Goal: Task Accomplishment & Management: Complete application form

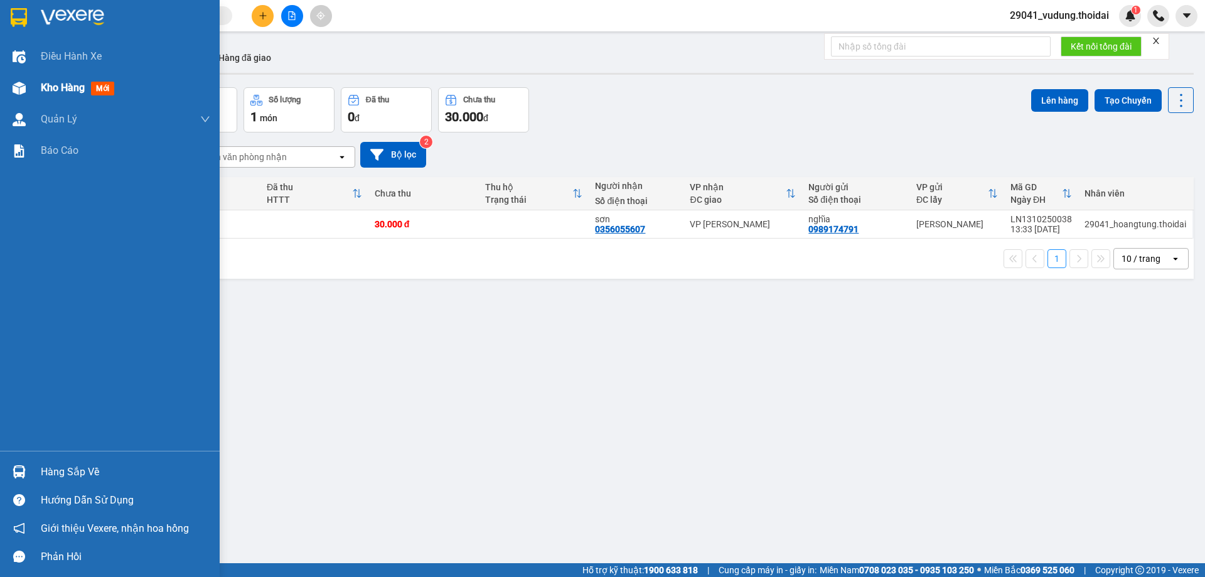
click at [59, 89] on span "Kho hàng" at bounding box center [63, 88] width 44 height 12
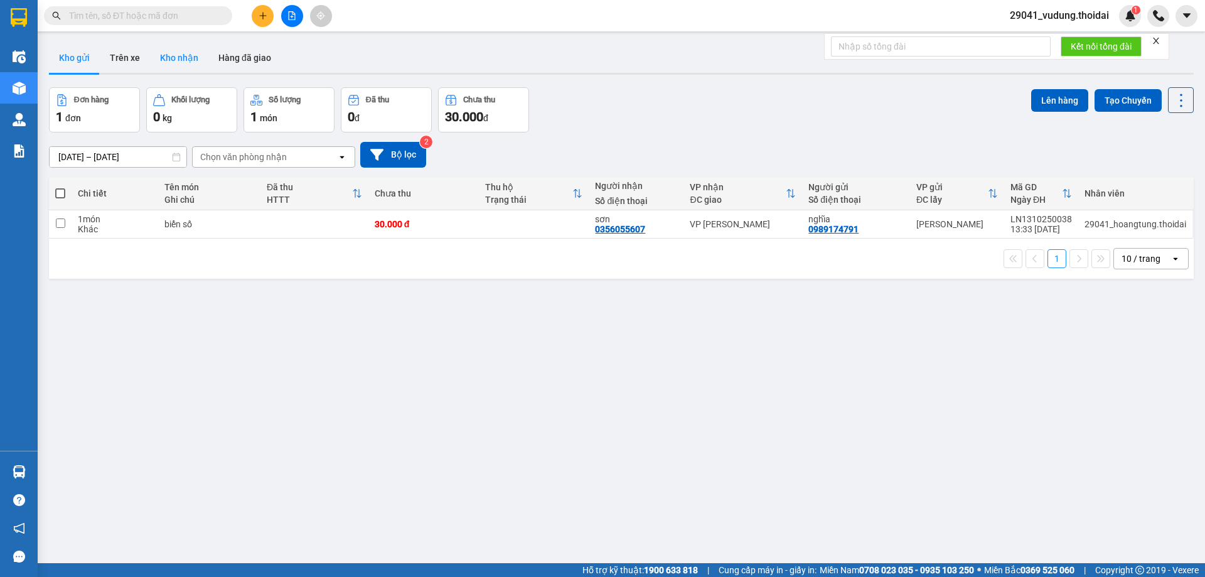
click at [167, 55] on button "Kho nhận" at bounding box center [179, 58] width 58 height 30
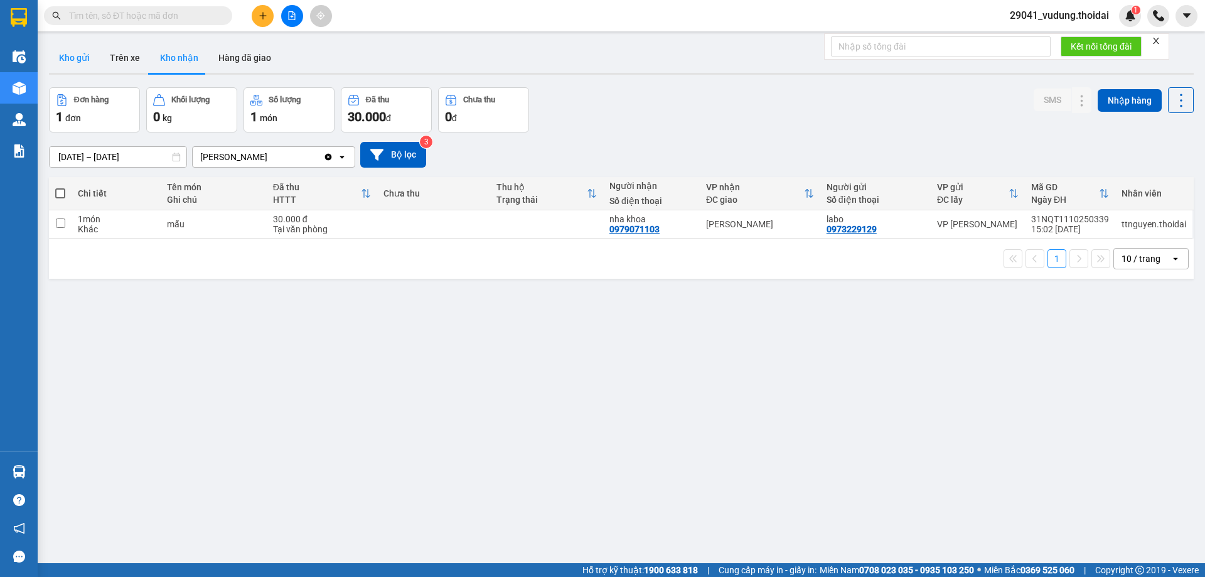
click at [68, 61] on button "Kho gửi" at bounding box center [74, 58] width 51 height 30
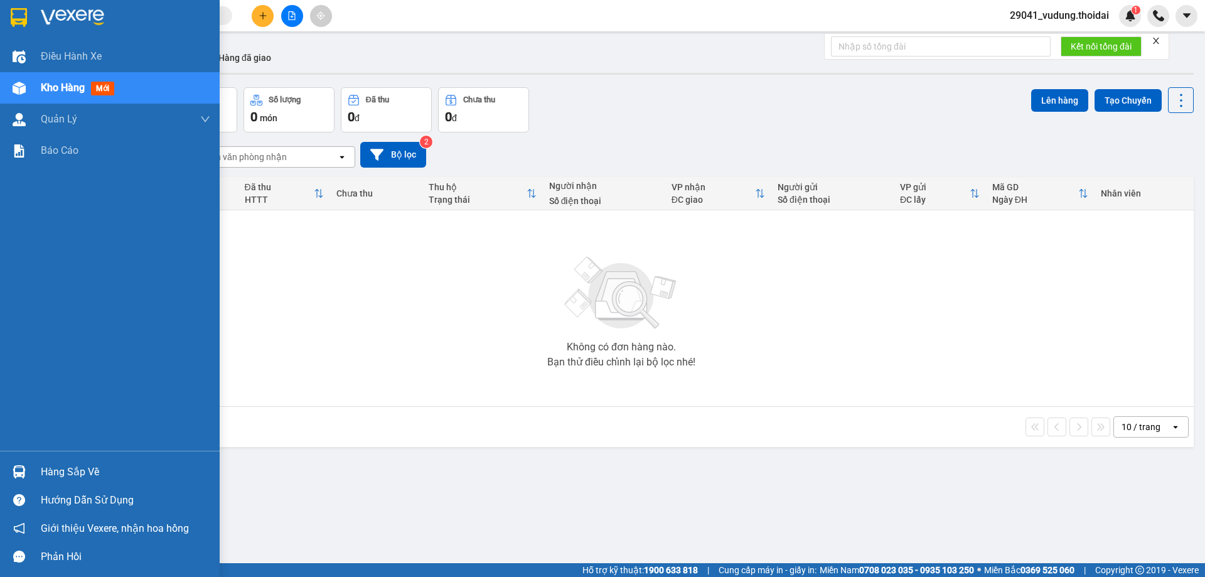
click at [67, 474] on div "Hàng sắp về" at bounding box center [125, 471] width 169 height 19
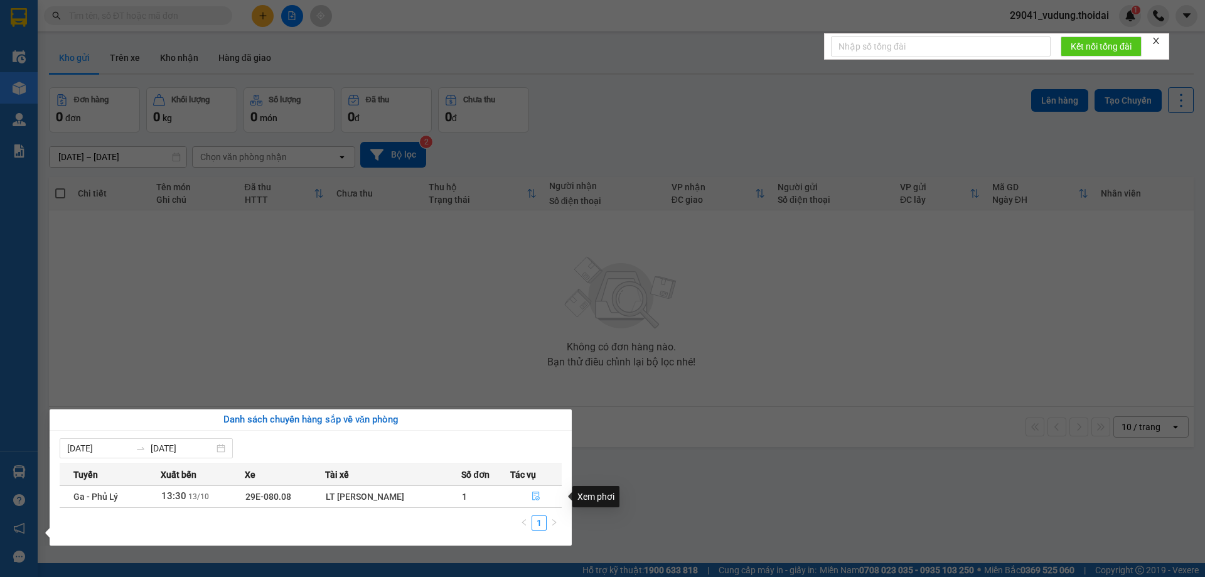
click at [538, 492] on icon "file-done" at bounding box center [536, 496] width 8 height 9
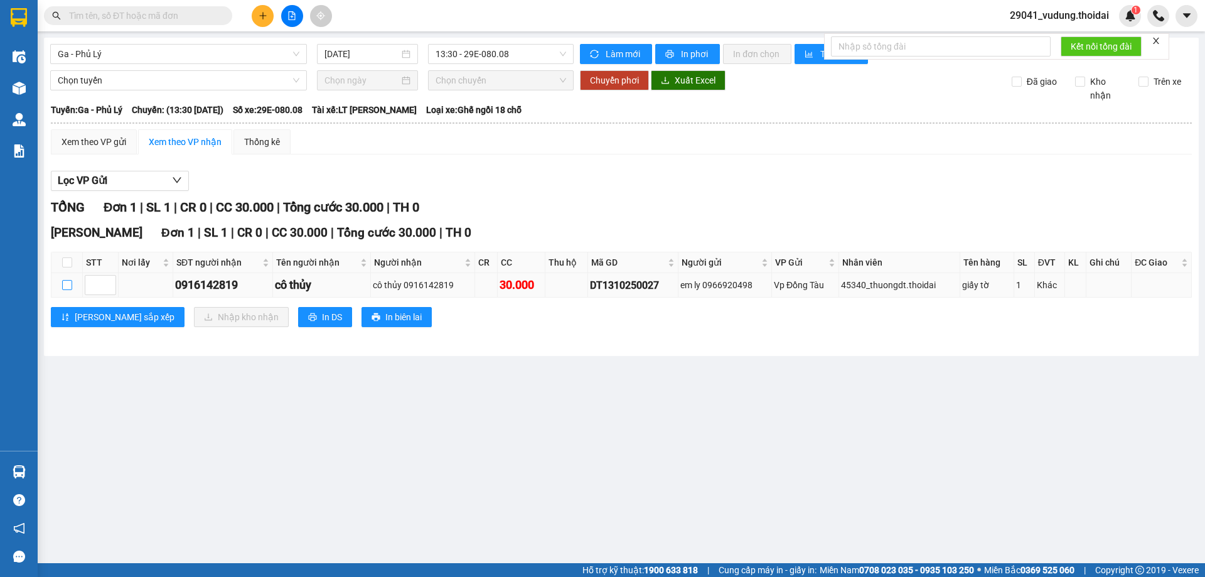
click at [65, 286] on input "checkbox" at bounding box center [67, 285] width 10 height 10
checkbox input "true"
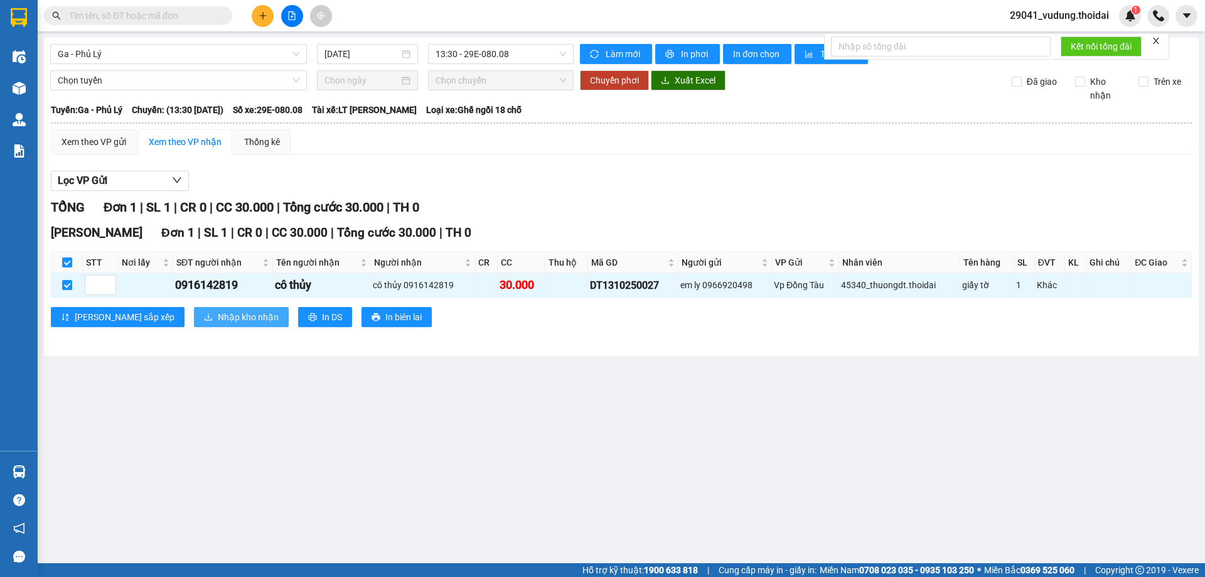
click at [218, 313] on span "Nhập kho nhận" at bounding box center [248, 317] width 61 height 14
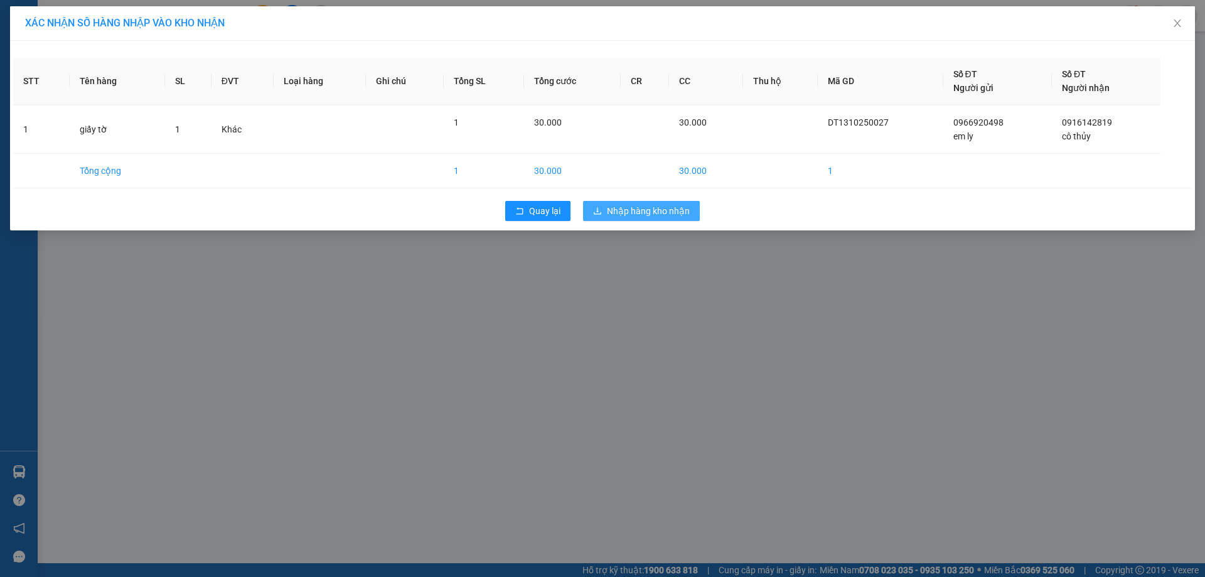
click at [627, 215] on span "Nhập hàng kho nhận" at bounding box center [648, 211] width 83 height 14
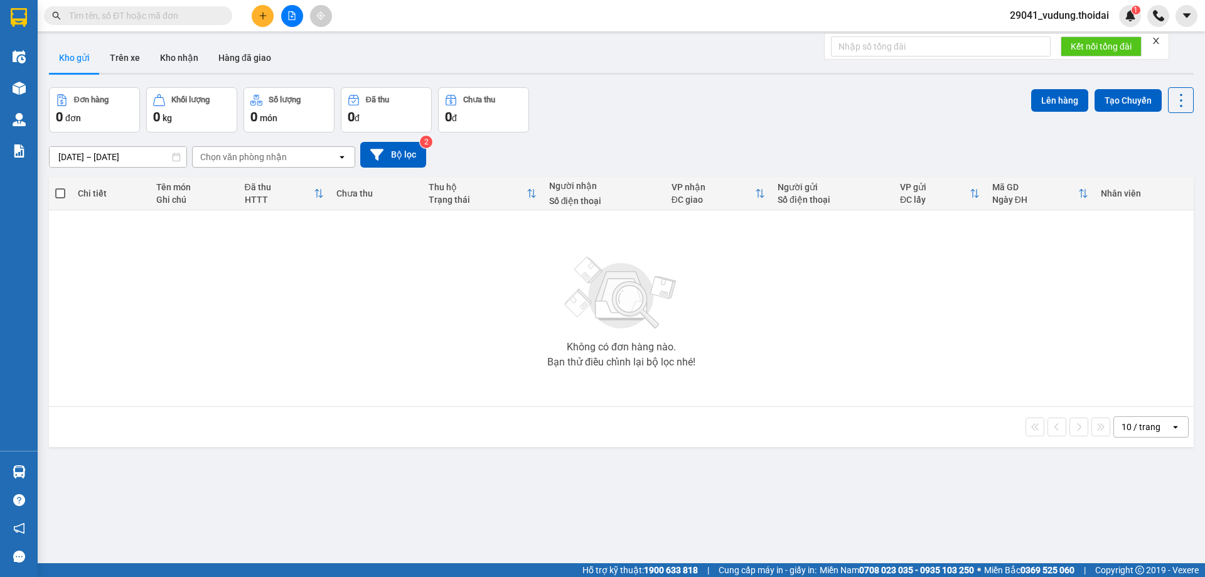
click at [143, 18] on input "text" at bounding box center [143, 16] width 148 height 14
paste input "0948665731"
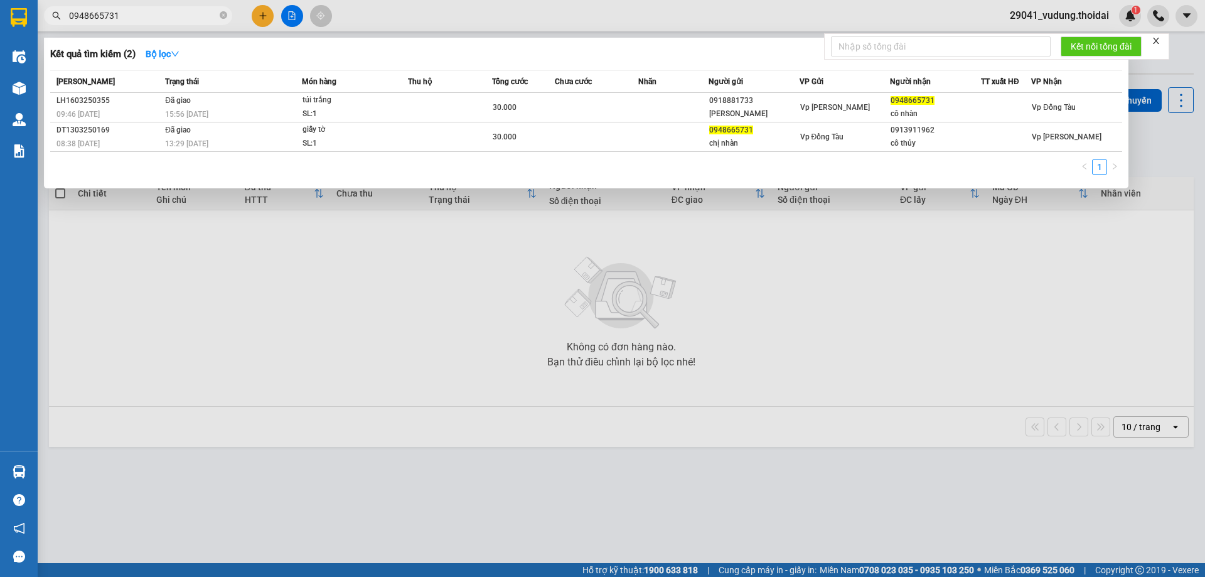
click at [174, 19] on input "0948665731" at bounding box center [143, 16] width 148 height 14
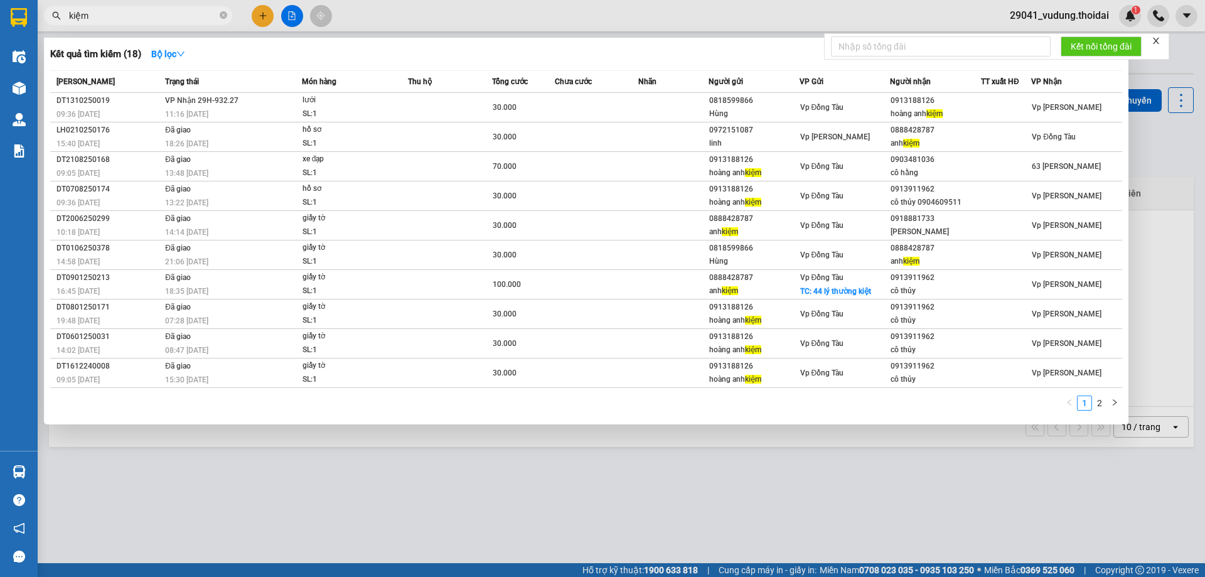
type input "kiệm"
click at [112, 14] on input "kiệm" at bounding box center [143, 16] width 148 height 14
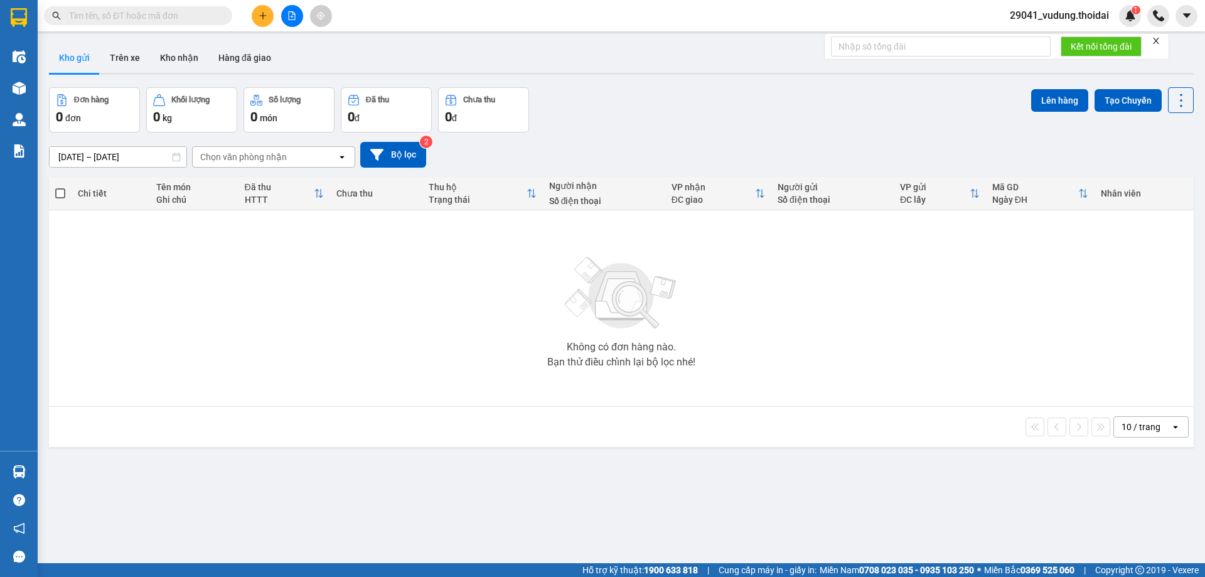
click at [112, 14] on input "text" at bounding box center [143, 16] width 148 height 14
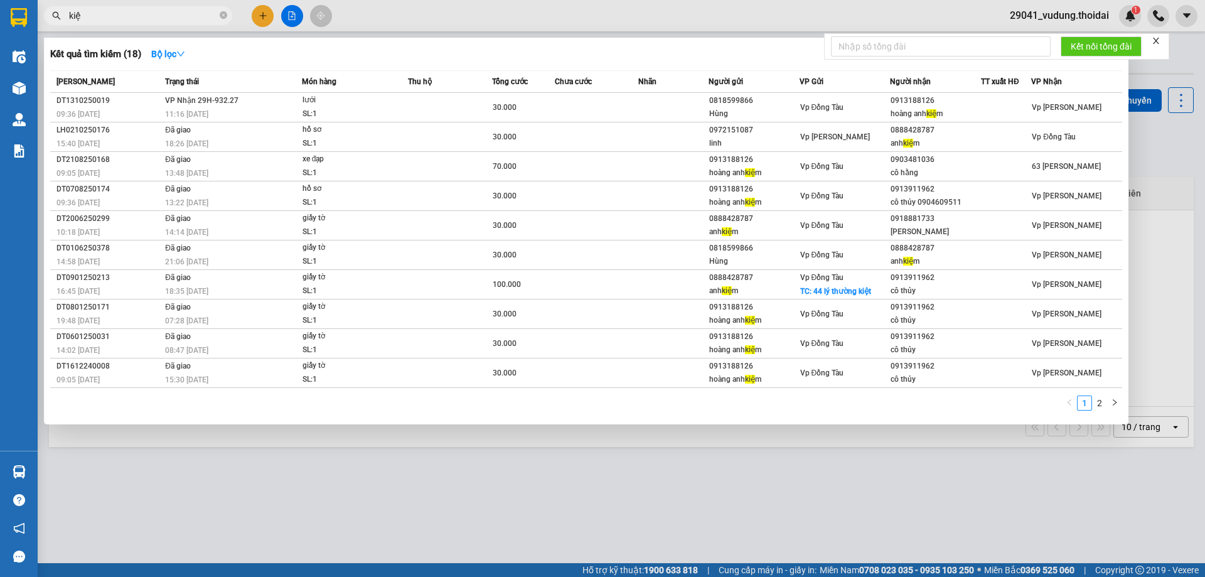
type input "kiệm"
click at [264, 7] on div at bounding box center [602, 288] width 1205 height 577
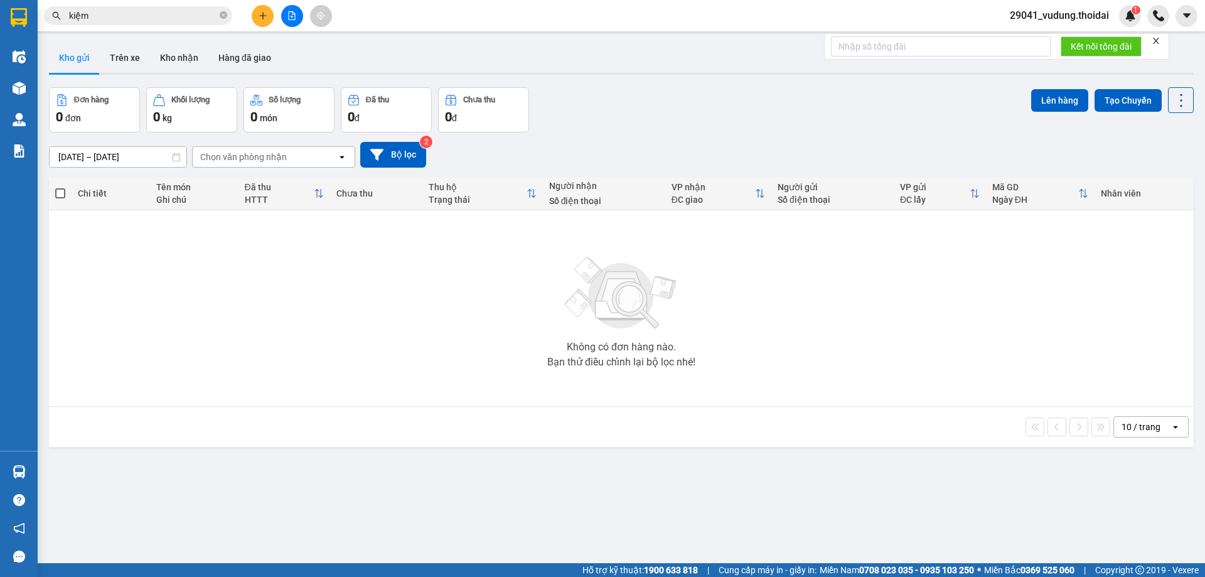
drag, startPoint x: 257, startPoint y: 12, endPoint x: 291, endPoint y: 251, distance: 241.4
click at [257, 13] on button at bounding box center [263, 16] width 22 height 22
click at [105, 22] on input "kiệm" at bounding box center [143, 16] width 148 height 14
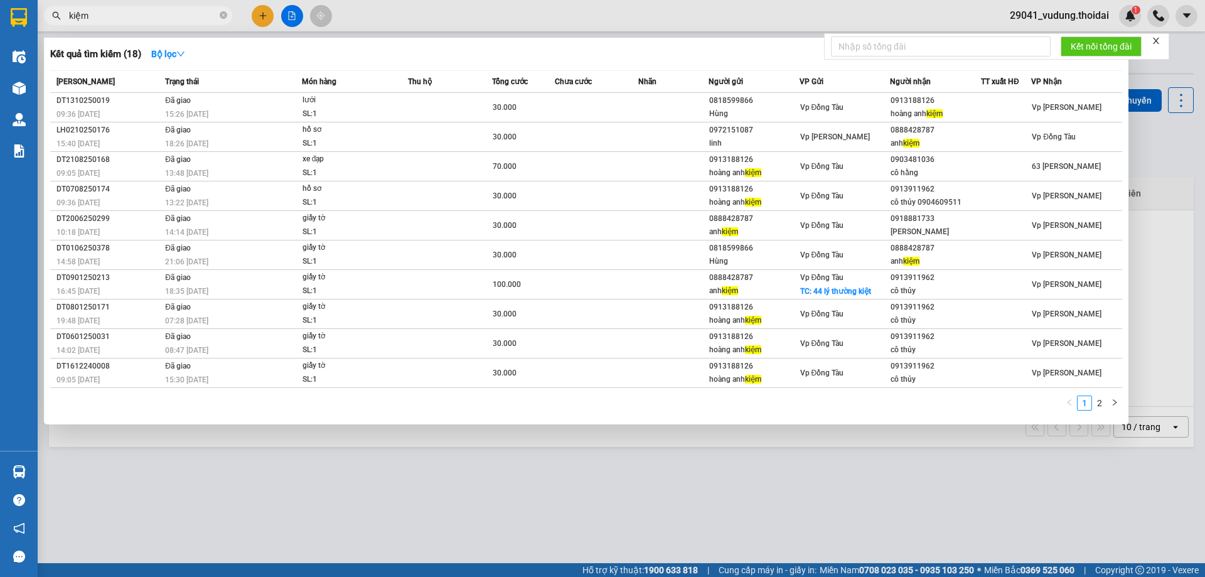
click at [105, 22] on input "kiệm" at bounding box center [143, 16] width 148 height 14
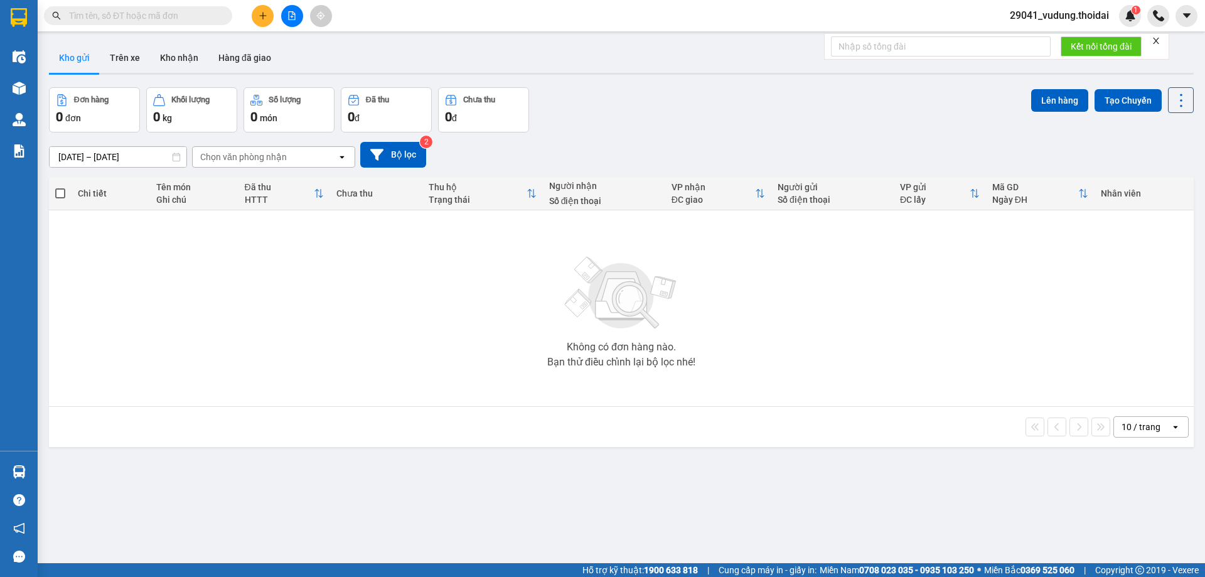
click at [132, 15] on input "text" at bounding box center [143, 16] width 148 height 14
click at [265, 12] on icon "plus" at bounding box center [262, 15] width 9 height 9
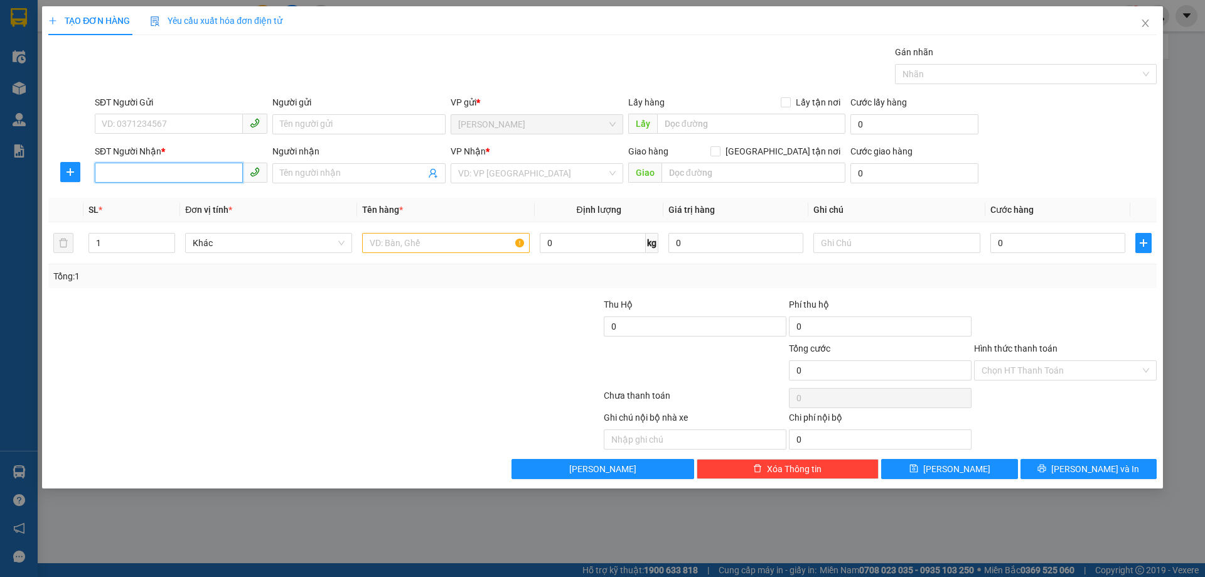
click at [152, 170] on input "SĐT Người Nhận *" at bounding box center [169, 173] width 148 height 20
type input "0987956666"
click at [381, 171] on input "Người nhận" at bounding box center [352, 173] width 145 height 14
click at [199, 125] on input "SĐT Người Gửi" at bounding box center [169, 124] width 148 height 20
click at [169, 169] on input "0987956666" at bounding box center [169, 173] width 148 height 20
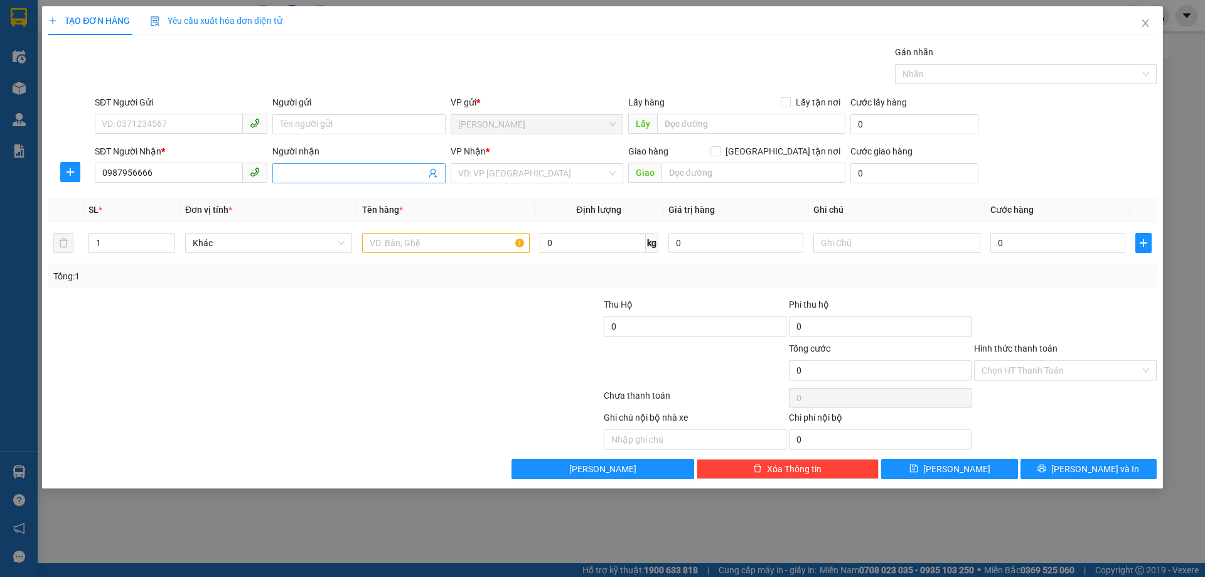
click at [305, 171] on input "Người nhận" at bounding box center [352, 173] width 145 height 14
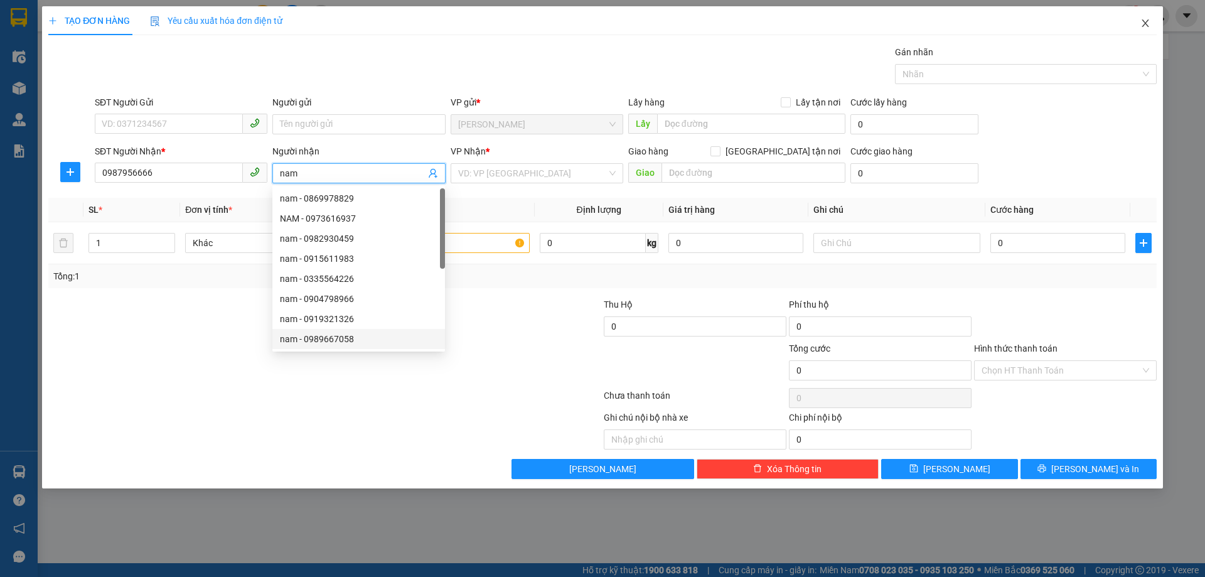
type input "nam"
click at [1140, 28] on icon "close" at bounding box center [1145, 23] width 10 height 10
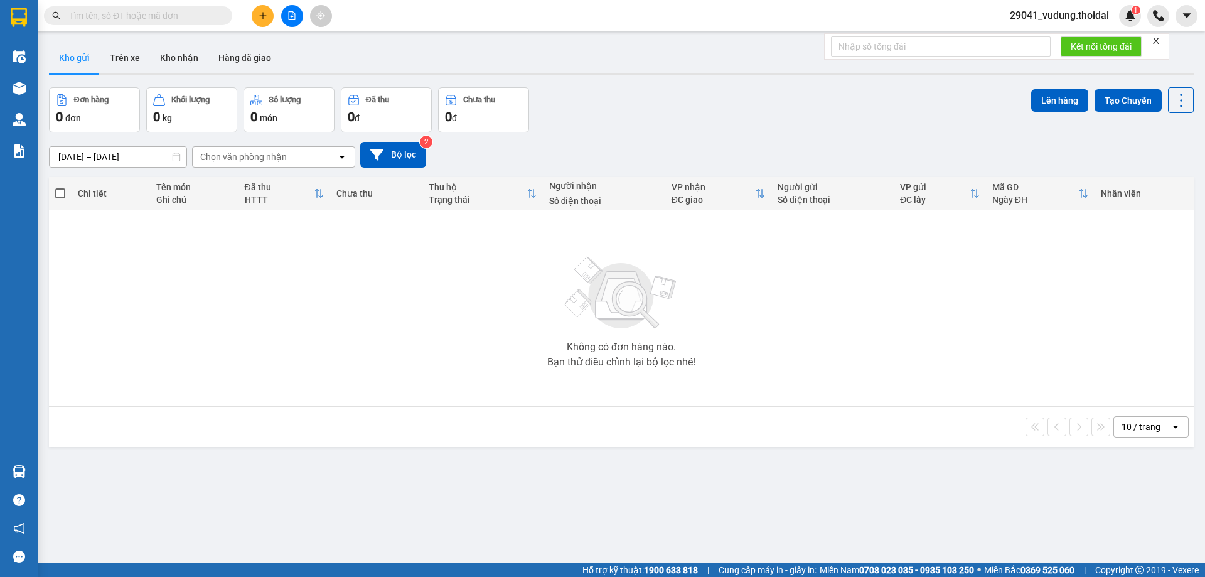
click at [175, 12] on input "text" at bounding box center [143, 16] width 148 height 14
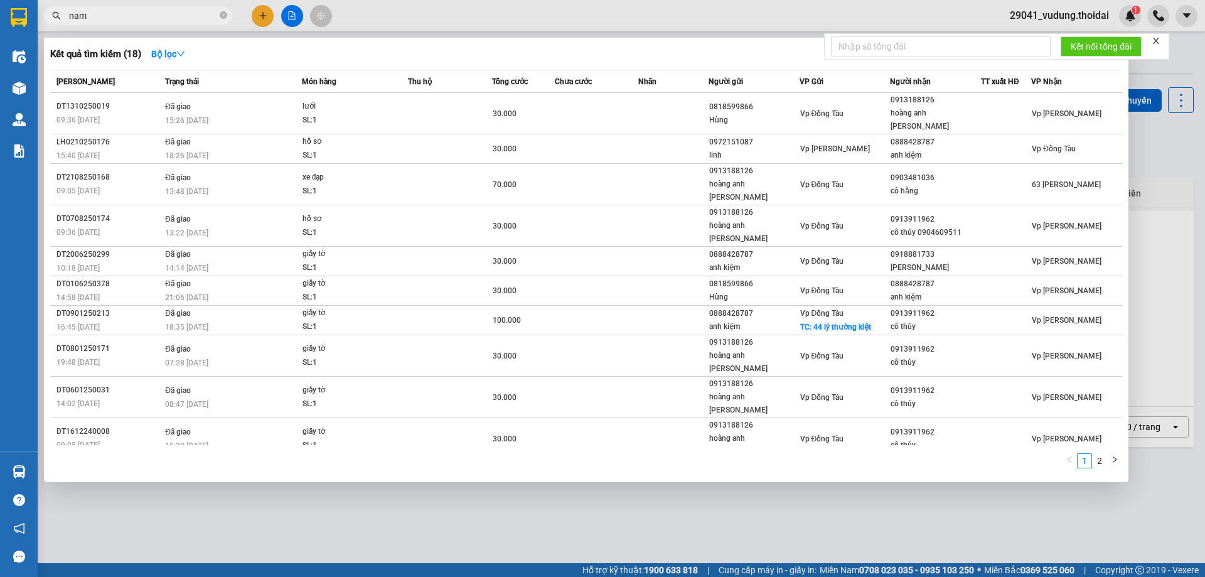
type input "nam"
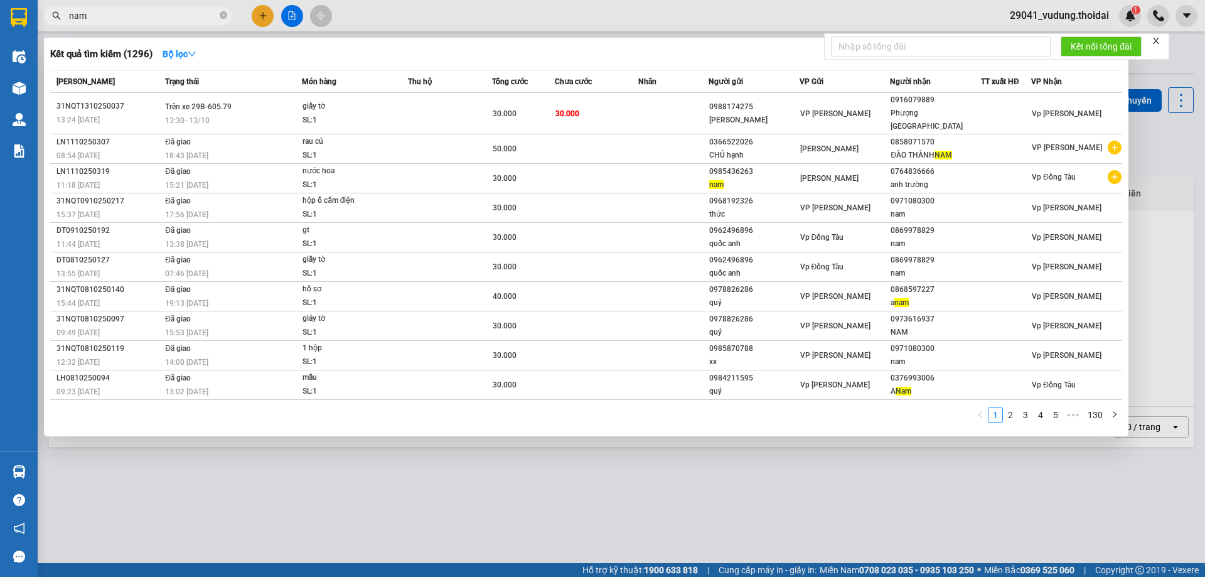
click at [183, 16] on input "nam" at bounding box center [143, 16] width 148 height 14
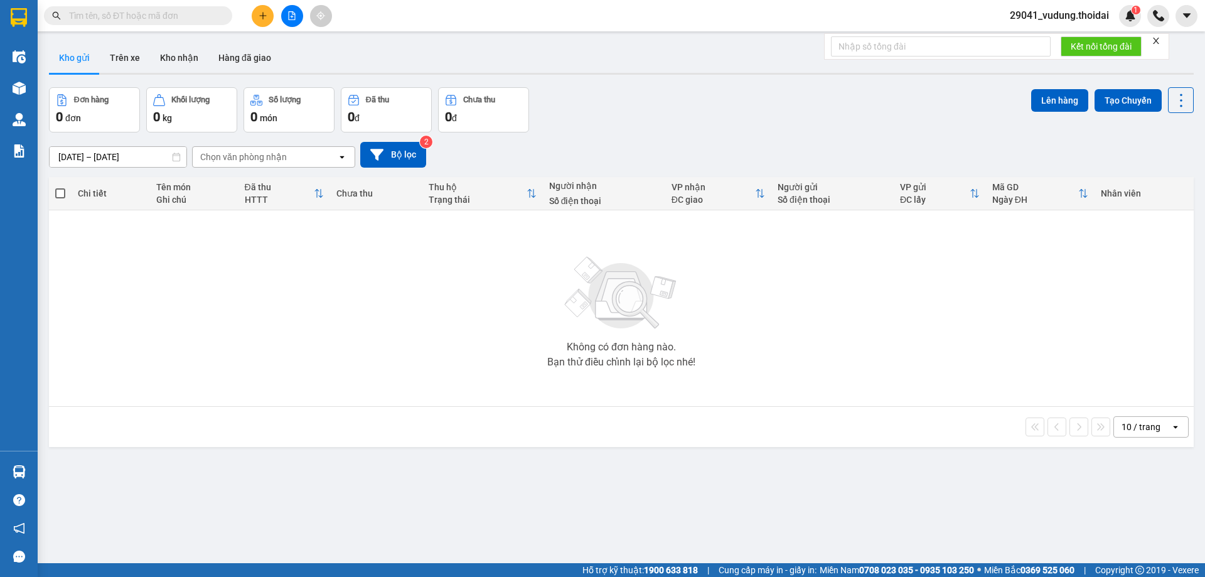
click at [263, 14] on icon "plus" at bounding box center [262, 15] width 1 height 7
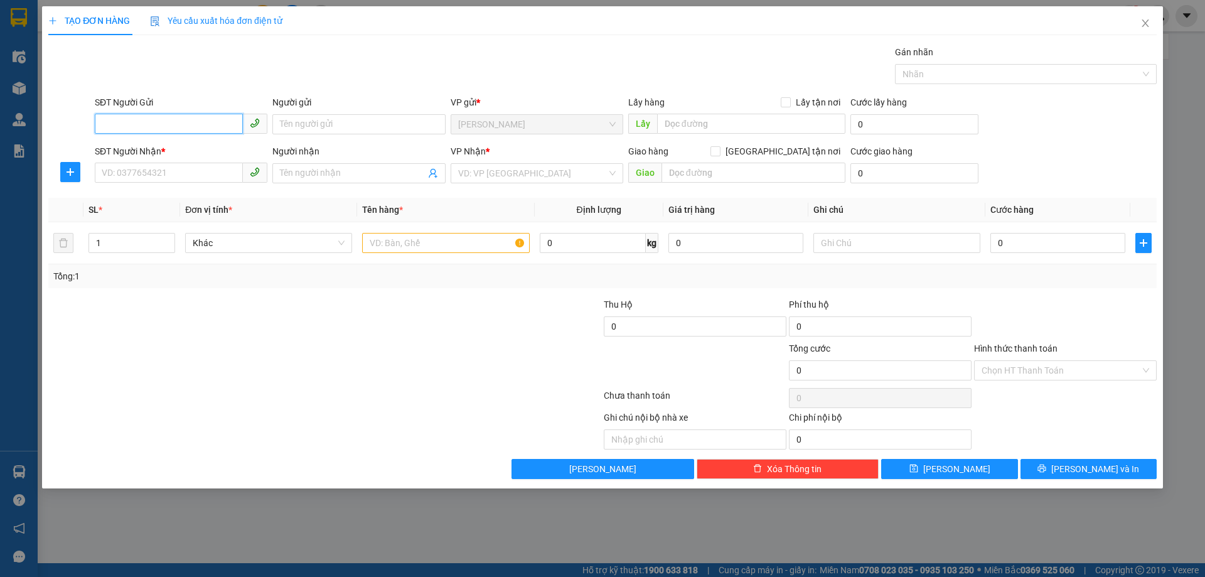
click at [164, 127] on input "SĐT Người Gửi" at bounding box center [169, 124] width 148 height 20
type input "0987956666"
click at [289, 121] on input "Người gửi" at bounding box center [358, 124] width 173 height 20
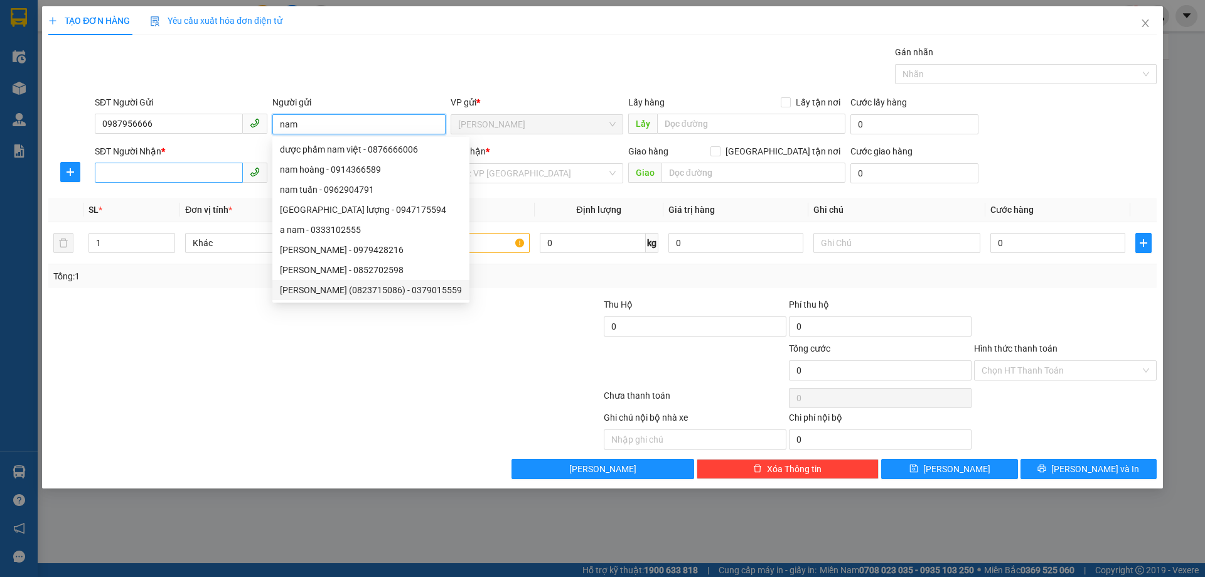
type input "nam"
click at [142, 171] on input "SĐT Người Nhận *" at bounding box center [169, 173] width 148 height 20
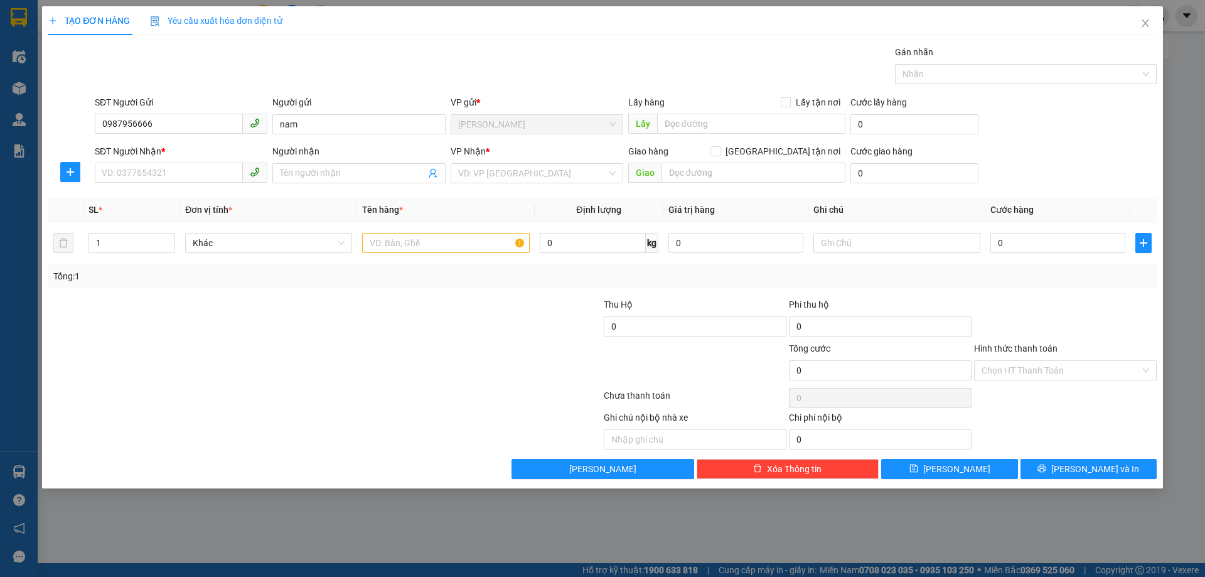
click at [189, 112] on div "SĐT Người Gửi" at bounding box center [181, 104] width 173 height 19
click at [176, 125] on input "0987956666" at bounding box center [169, 124] width 148 height 20
click at [171, 170] on input "SĐT Người Nhận *" at bounding box center [169, 173] width 148 height 20
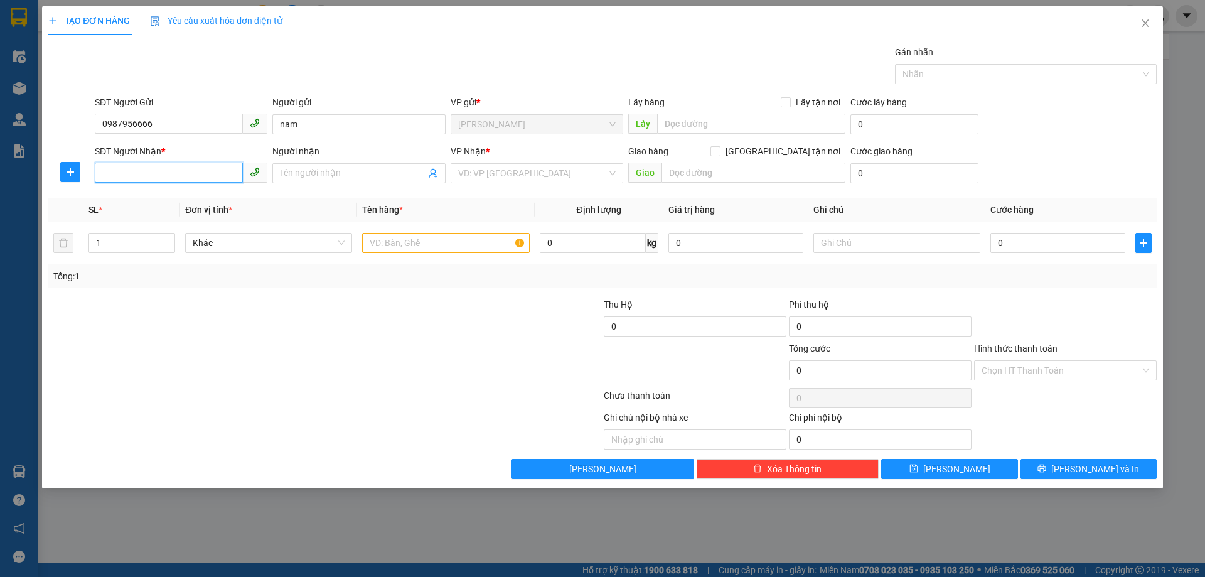
paste input "0987956666"
type input "0987956666"
click at [290, 173] on input "Người nhận" at bounding box center [352, 173] width 145 height 14
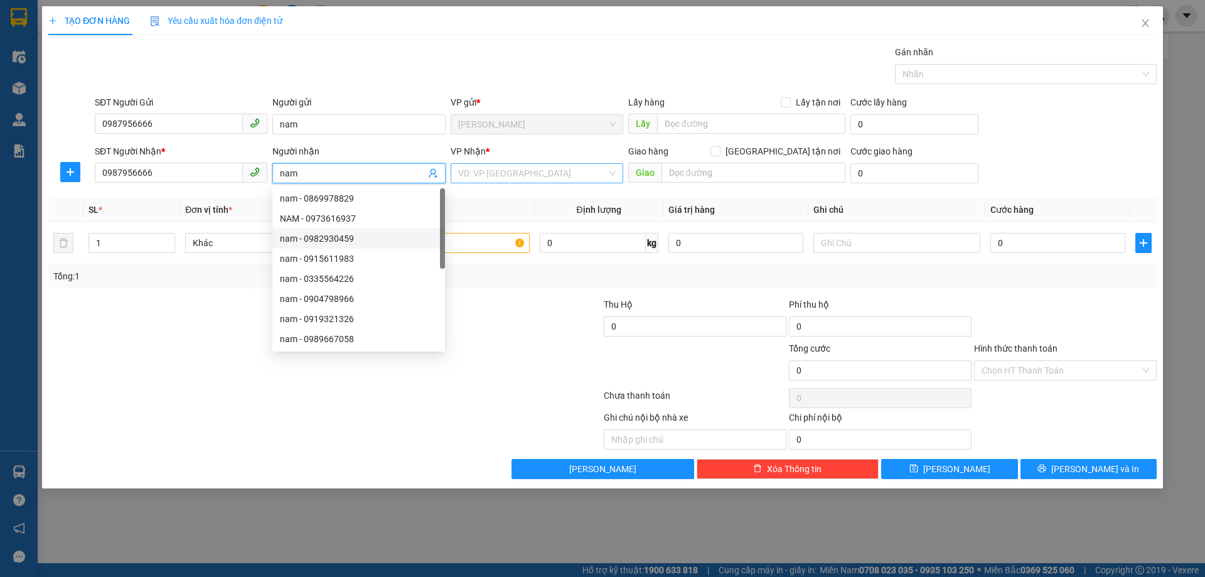
type input "nam"
click at [529, 175] on input "search" at bounding box center [532, 173] width 149 height 19
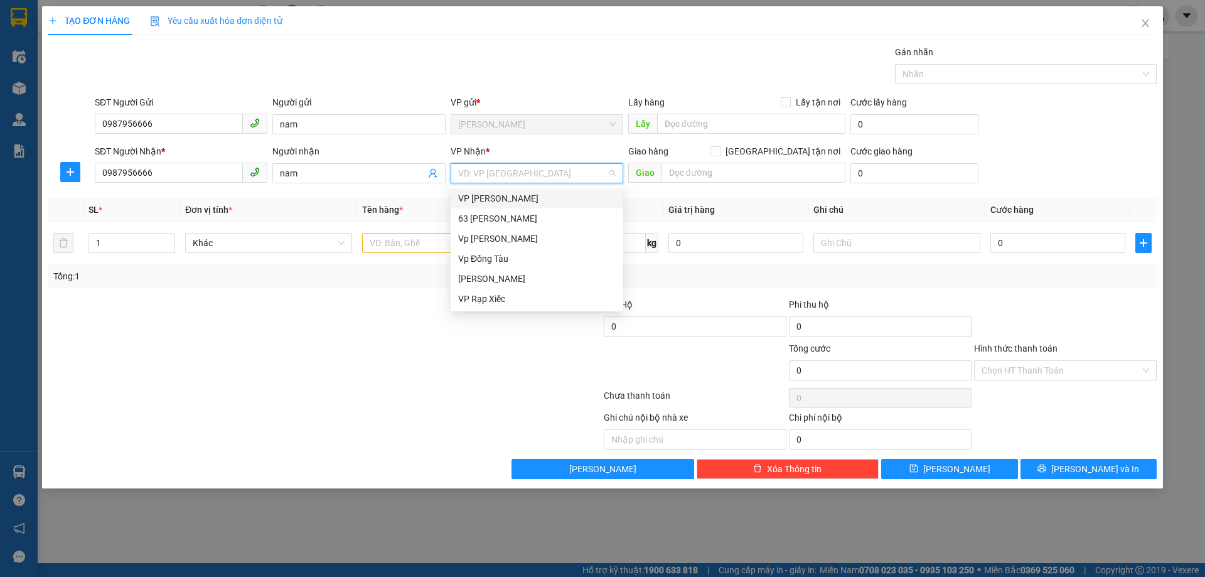
click at [524, 195] on div "VP [PERSON_NAME]" at bounding box center [536, 198] width 157 height 14
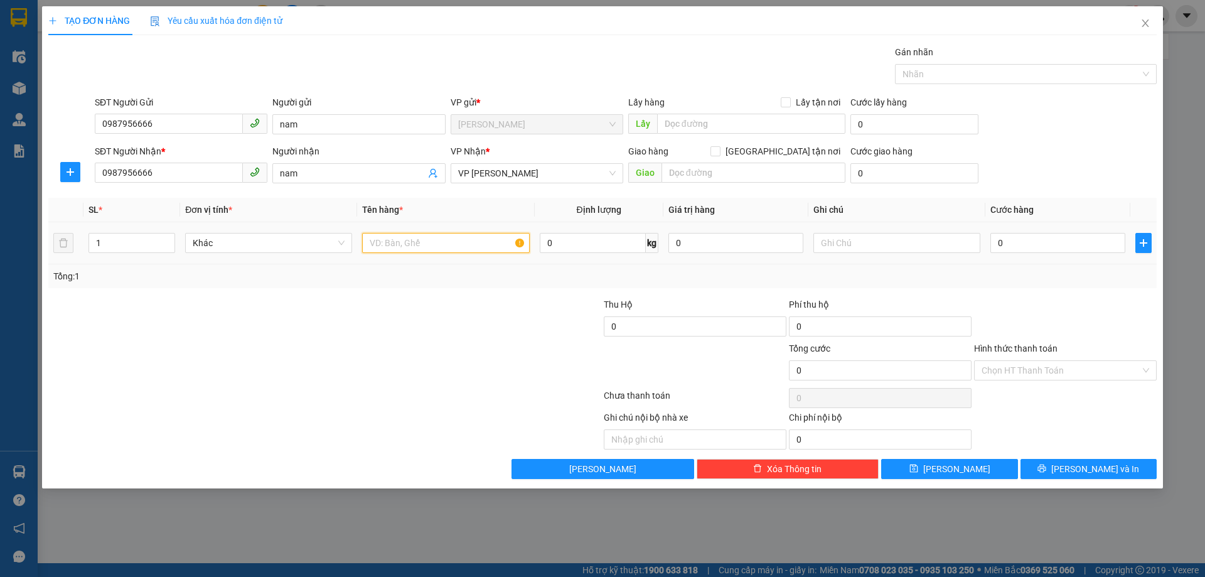
click at [414, 242] on input "text" at bounding box center [445, 243] width 167 height 20
type input "d"
type input "điện thoại"
click at [1074, 245] on input "0" at bounding box center [1057, 243] width 135 height 20
type input "5"
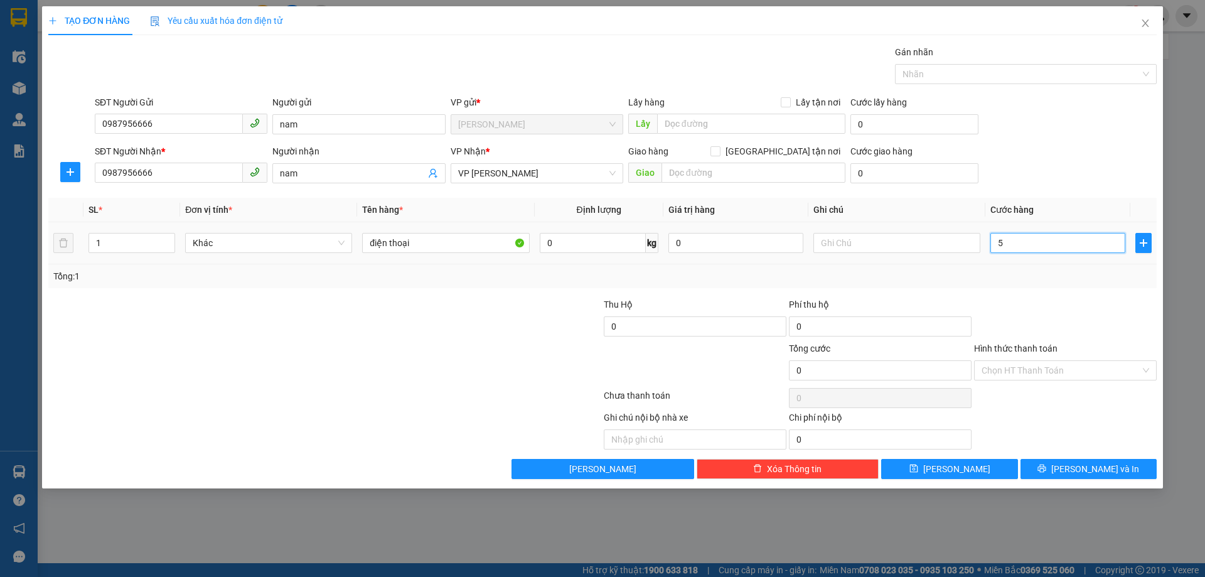
type input "5"
type input "50"
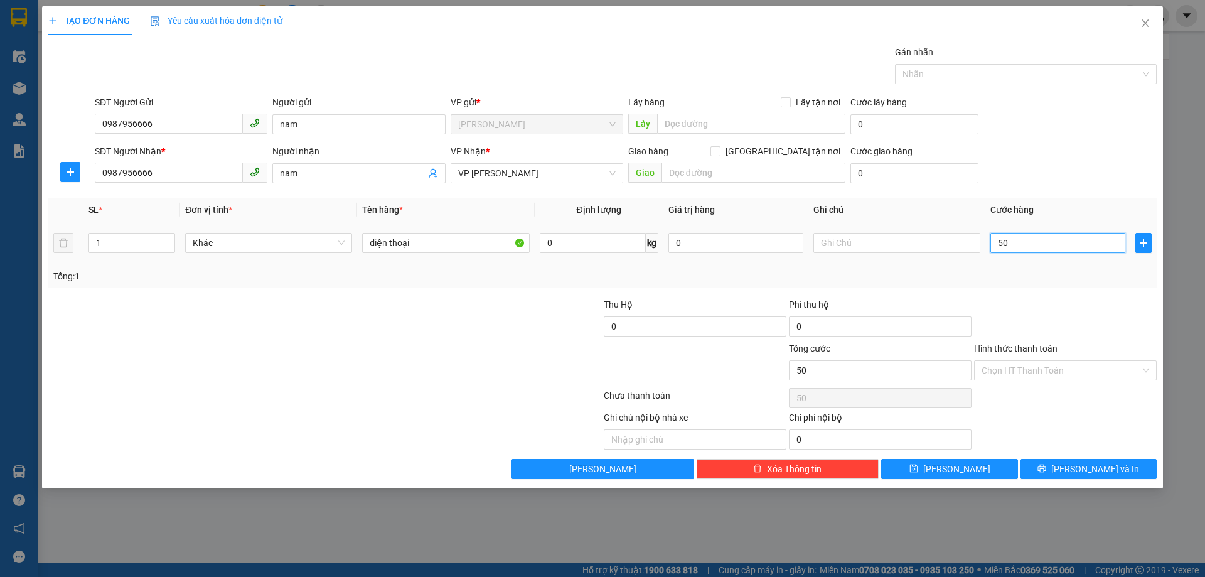
type input "500"
type input "5.000"
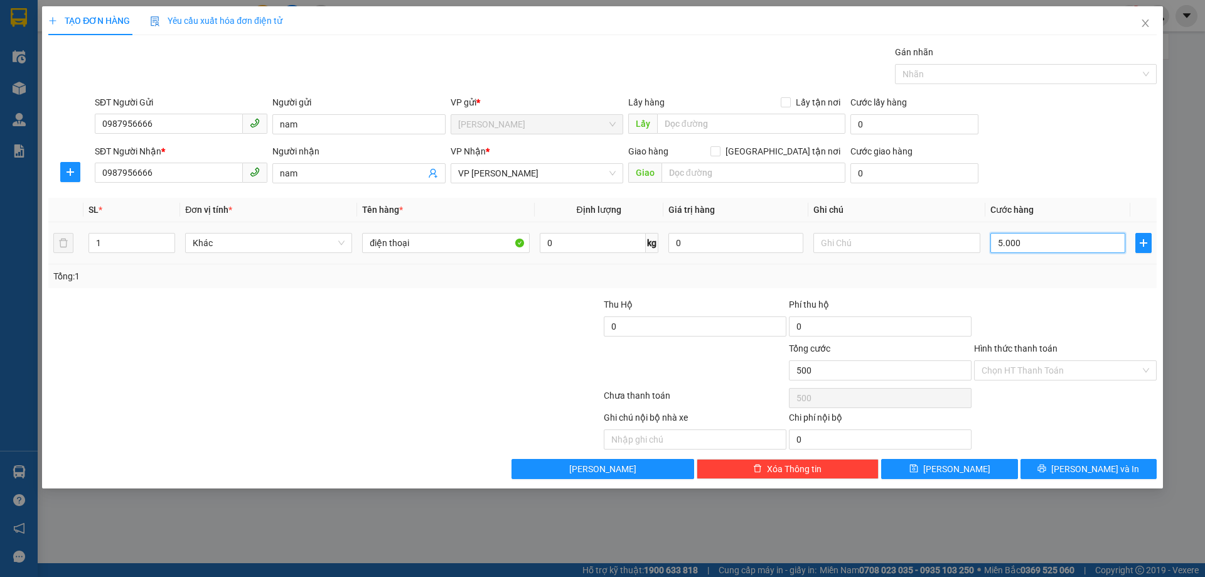
type input "5.000"
type input "50.000"
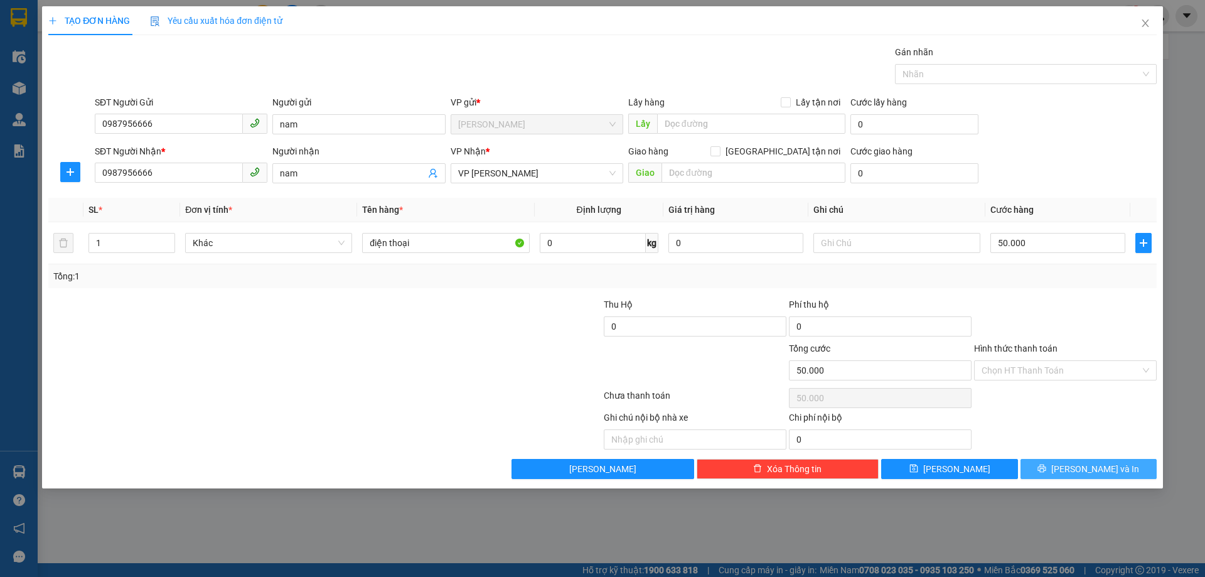
click at [1061, 470] on button "[PERSON_NAME] và In" at bounding box center [1088, 469] width 136 height 20
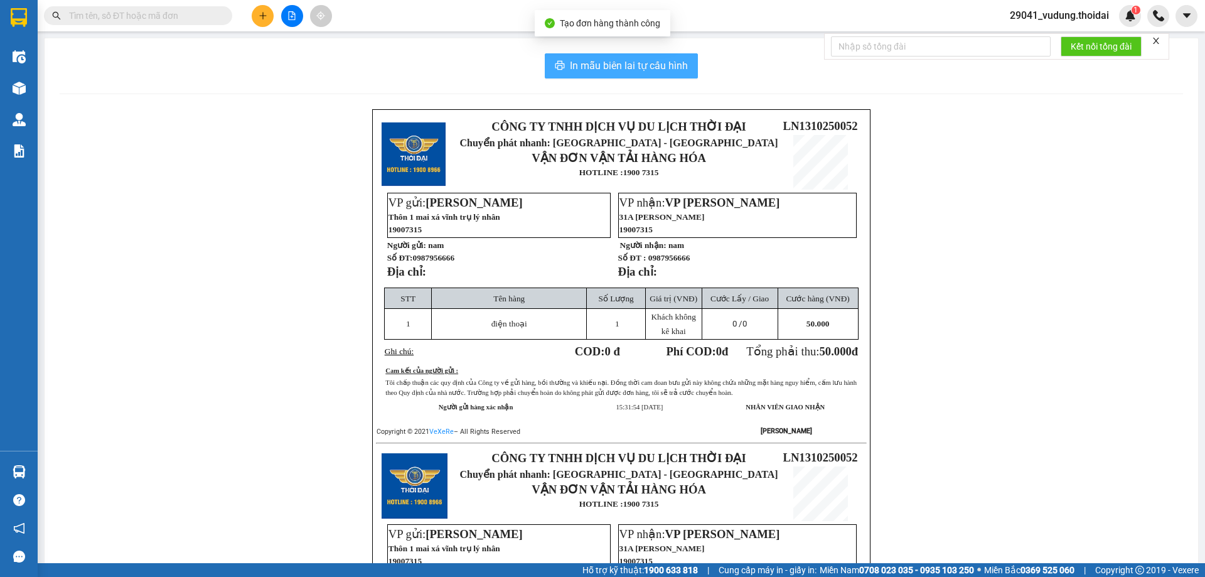
click at [614, 65] on span "In mẫu biên lai tự cấu hình" at bounding box center [629, 66] width 118 height 16
